Goal: Transaction & Acquisition: Purchase product/service

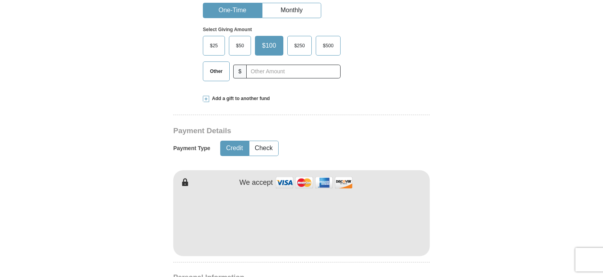
scroll to position [316, 0]
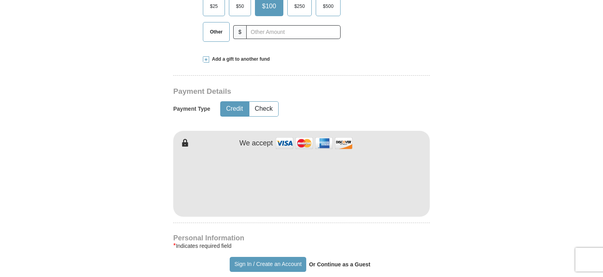
type input "[PERSON_NAME]"
type input "Hall"
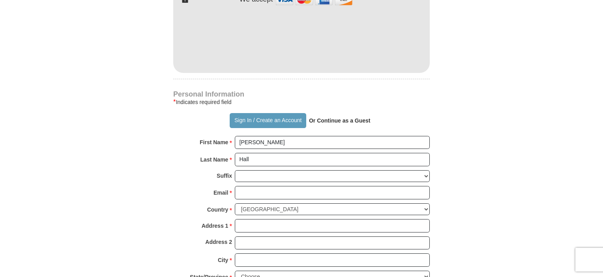
scroll to position [474, 0]
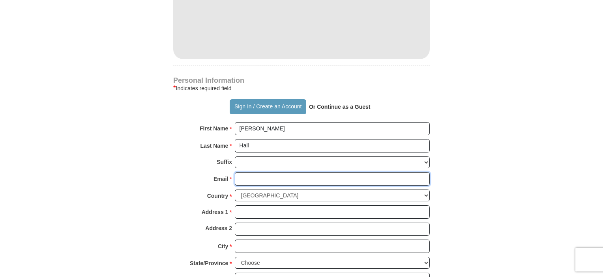
click at [241, 178] on input "Email *" at bounding box center [332, 178] width 195 height 13
type input "[EMAIL_ADDRESS][DOMAIN_NAME]"
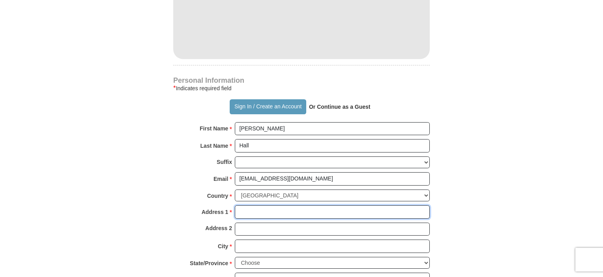
click at [248, 209] on input "Address 1 *" at bounding box center [332, 212] width 195 height 13
type input "[STREET_ADDRESS]"
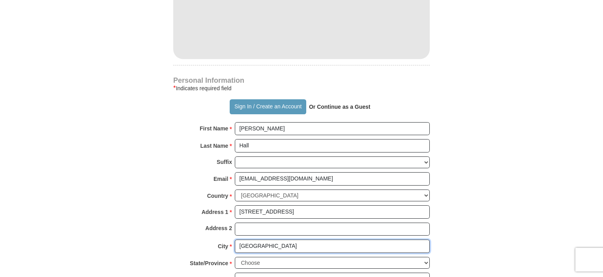
type input "[GEOGRAPHIC_DATA]"
click at [425, 260] on select "Choose [US_STATE] [US_STATE] [US_STATE] [US_STATE] [US_STATE] Armed Forces Amer…" at bounding box center [332, 263] width 195 height 12
select select "[GEOGRAPHIC_DATA]"
click at [235, 257] on select "Choose [US_STATE] [US_STATE] [US_STATE] [US_STATE] [US_STATE] Armed Forces Amer…" at bounding box center [332, 263] width 195 height 12
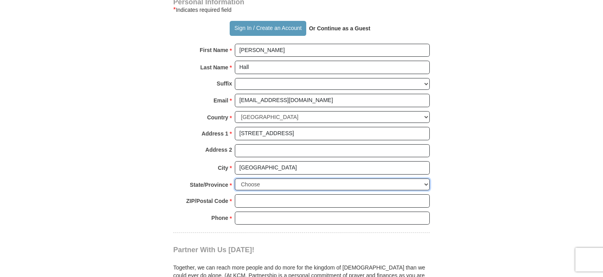
scroll to position [552, 0]
click at [253, 200] on input "ZIP/Postal Code *" at bounding box center [332, 200] width 195 height 13
type input "75214"
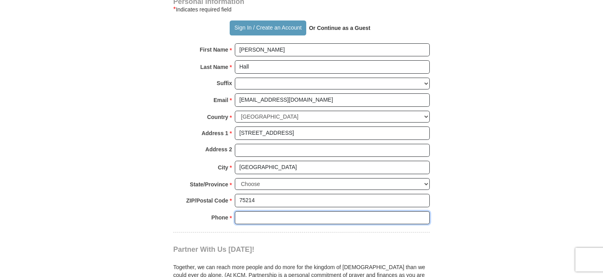
click at [268, 215] on input "Phone * *" at bounding box center [332, 218] width 195 height 13
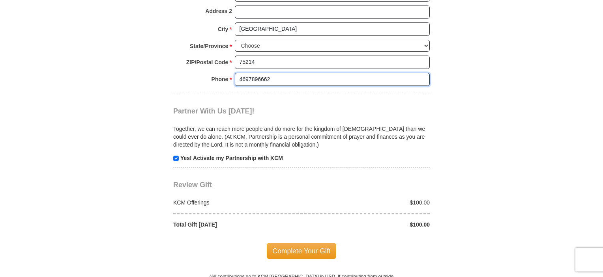
scroll to position [710, 0]
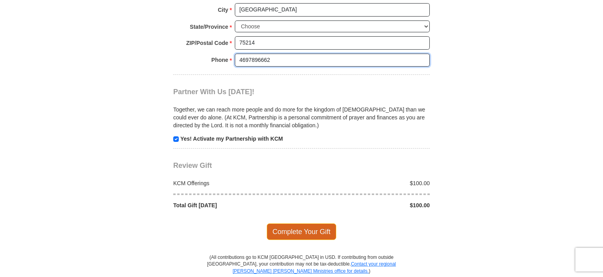
type input "4697896662"
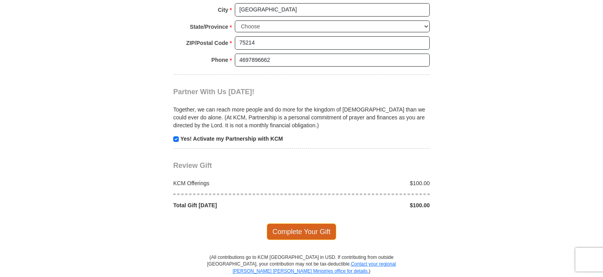
click at [292, 227] on span "Complete Your Gift" at bounding box center [302, 232] width 70 height 17
